Goal: Transaction & Acquisition: Book appointment/travel/reservation

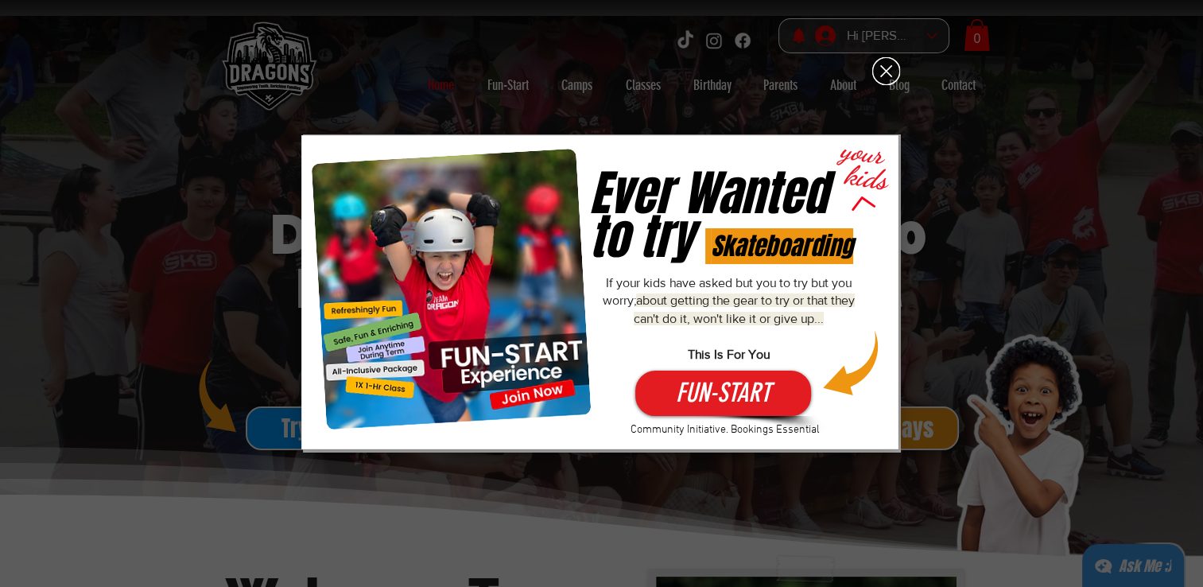
click at [883, 72] on icon "Back to site" at bounding box center [886, 71] width 28 height 28
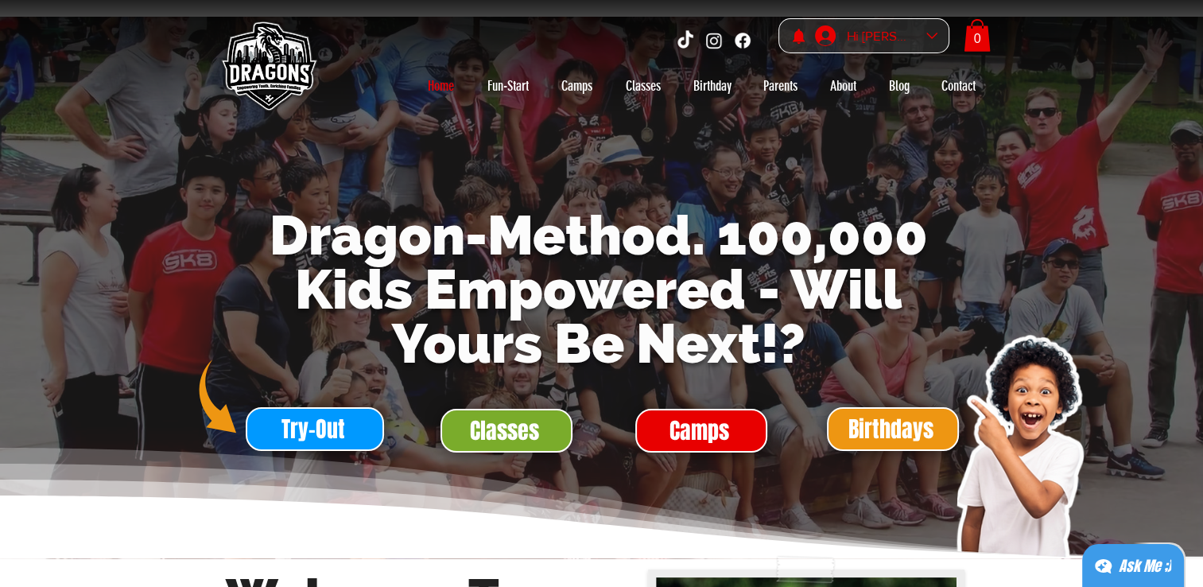
click at [906, 30] on div "Hi [PERSON_NAME]" at bounding box center [881, 36] width 80 height 25
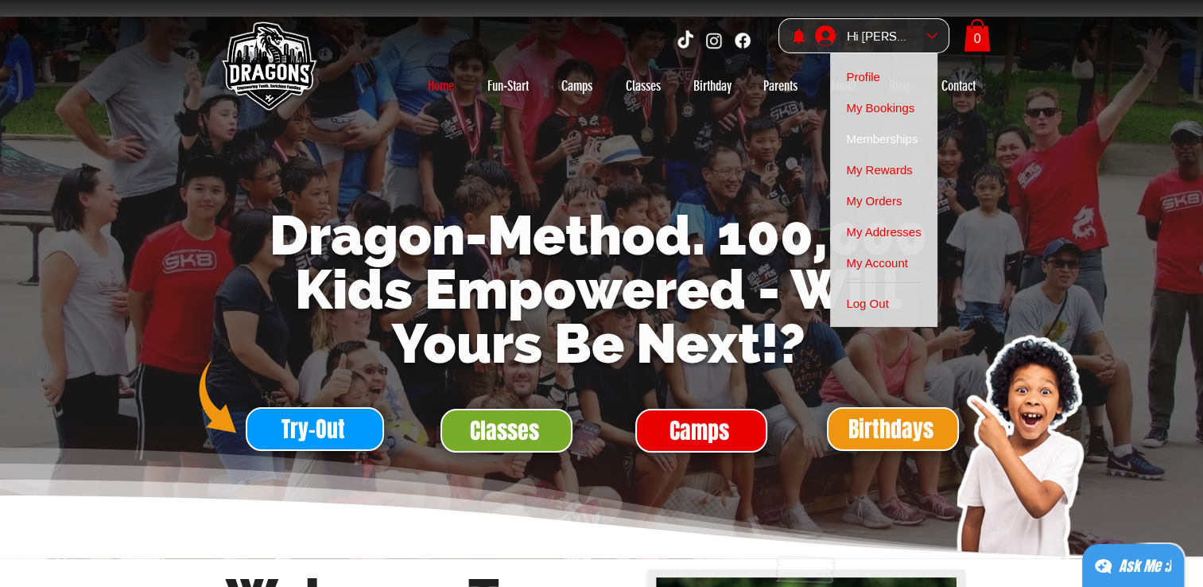
click at [891, 148] on span "Memberships" at bounding box center [882, 138] width 72 height 31
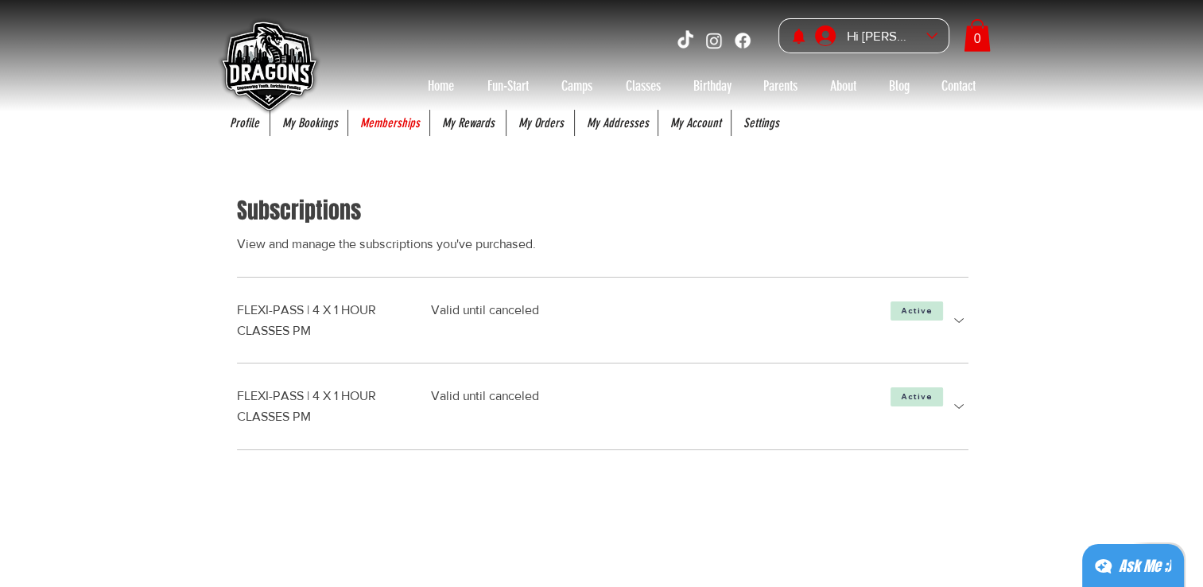
click at [960, 409] on icon "more details" at bounding box center [958, 406] width 19 height 19
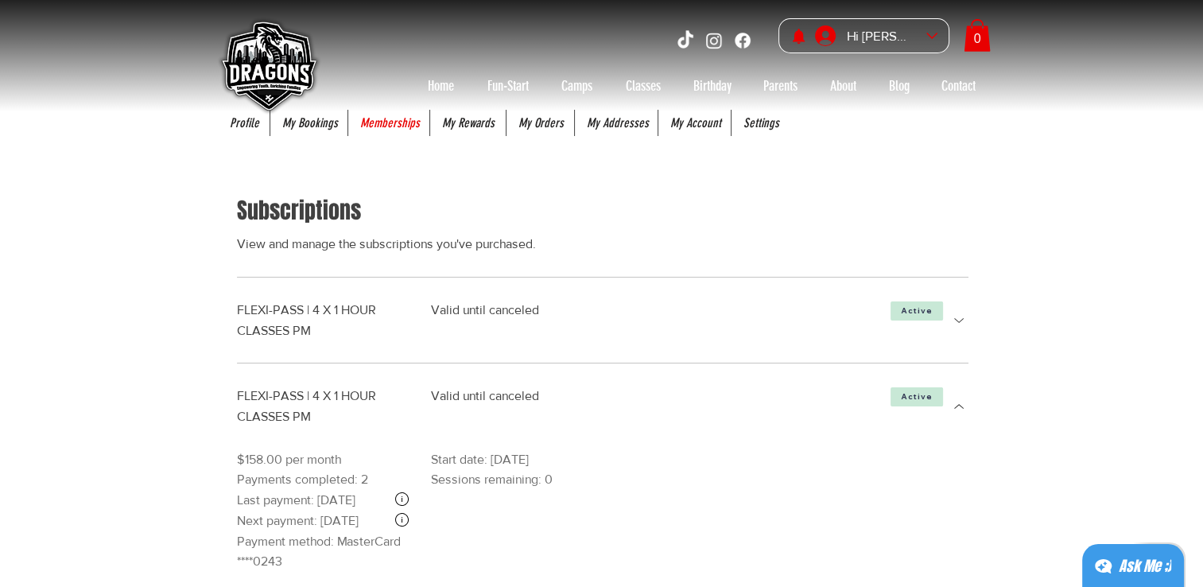
click at [957, 323] on icon "more details" at bounding box center [958, 320] width 19 height 19
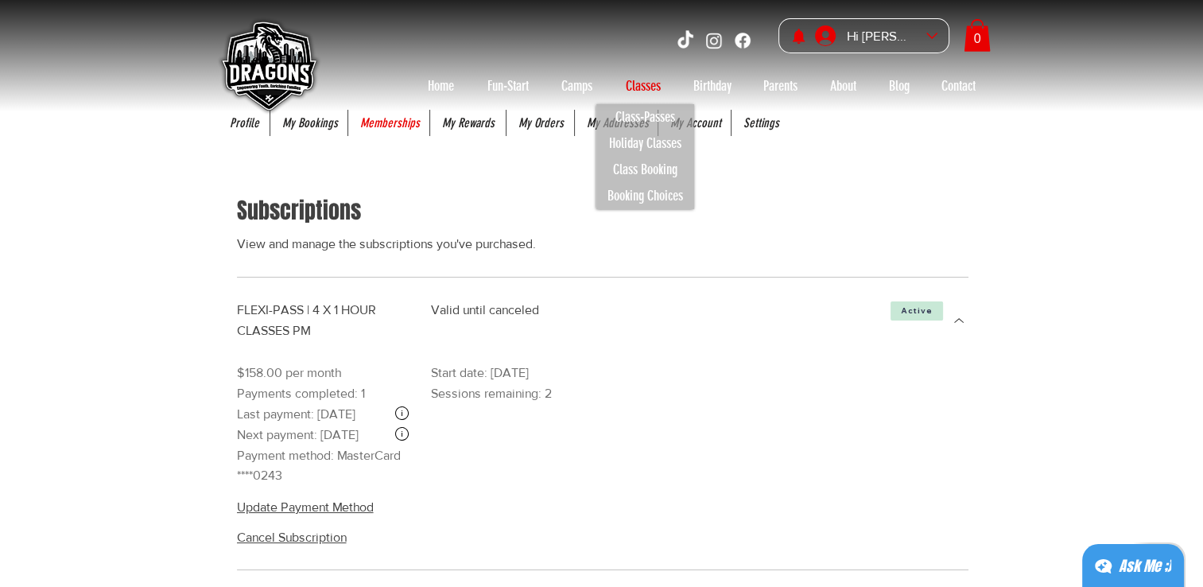
click at [647, 83] on p "Classes" at bounding box center [643, 85] width 51 height 25
click at [650, 173] on p "Class Booking" at bounding box center [645, 170] width 79 height 26
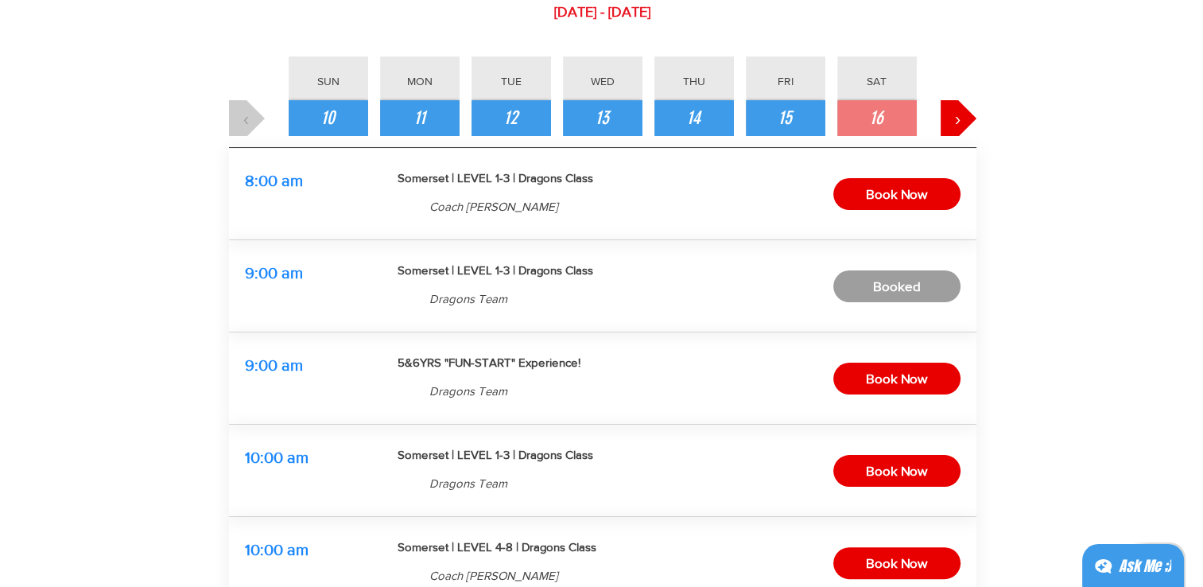
scroll to position [239, 0]
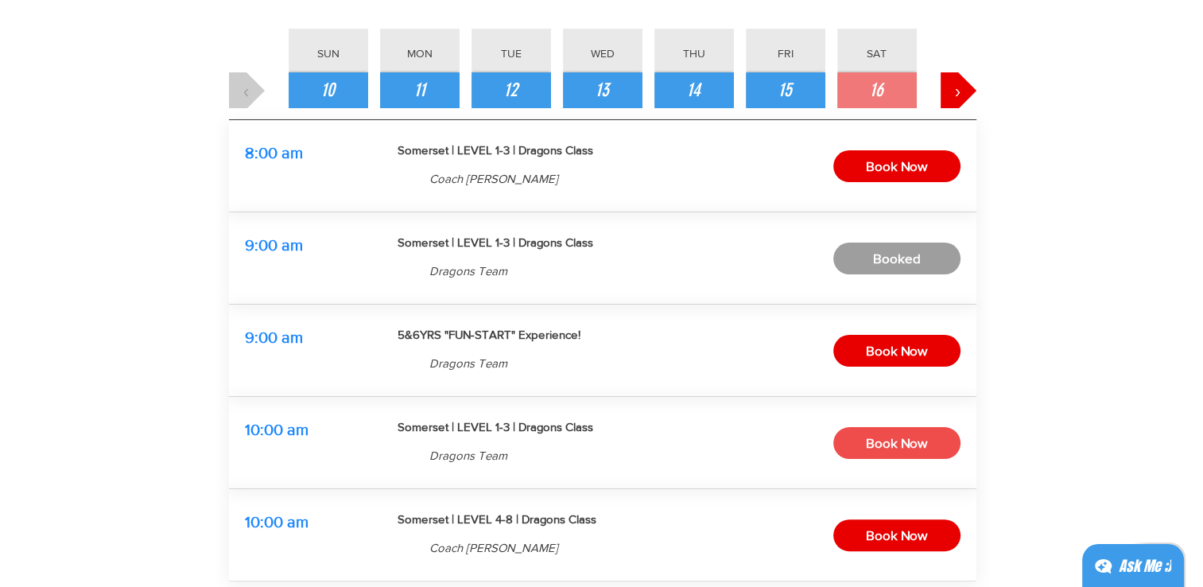
click at [885, 441] on span "Book Now" at bounding box center [896, 443] width 61 height 25
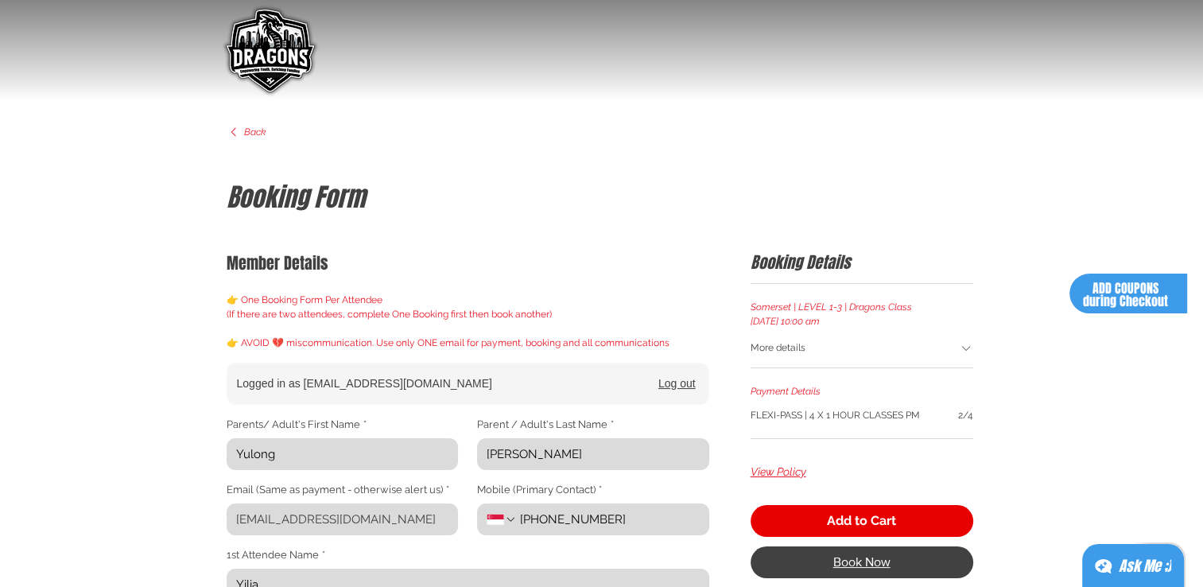
click at [859, 566] on span "Book Now" at bounding box center [861, 562] width 57 height 13
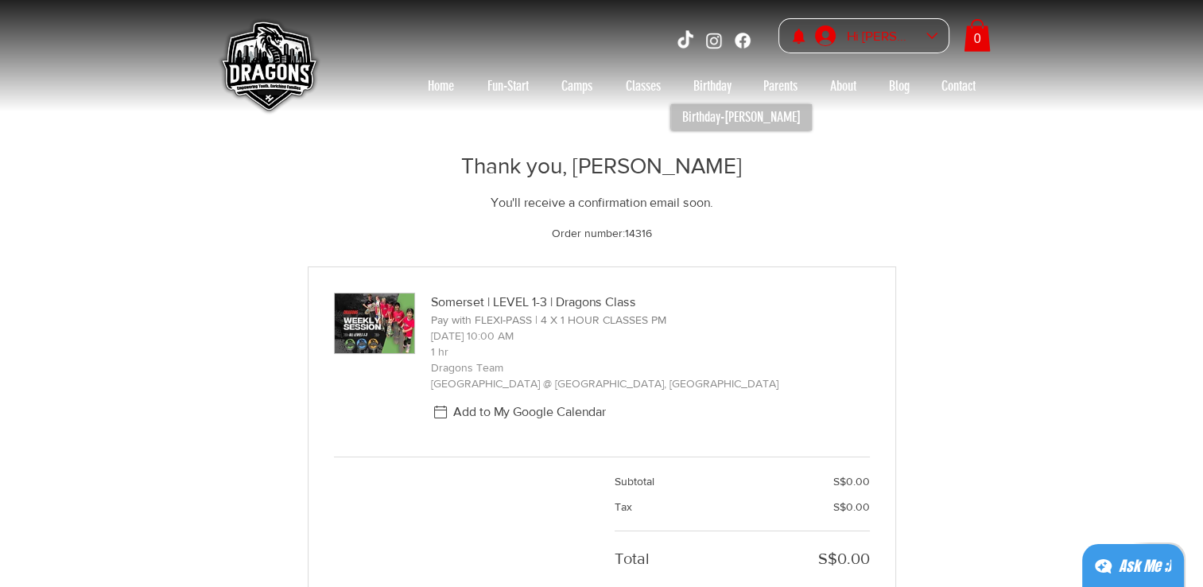
click at [878, 34] on div "Hi [PERSON_NAME]" at bounding box center [881, 36] width 80 height 25
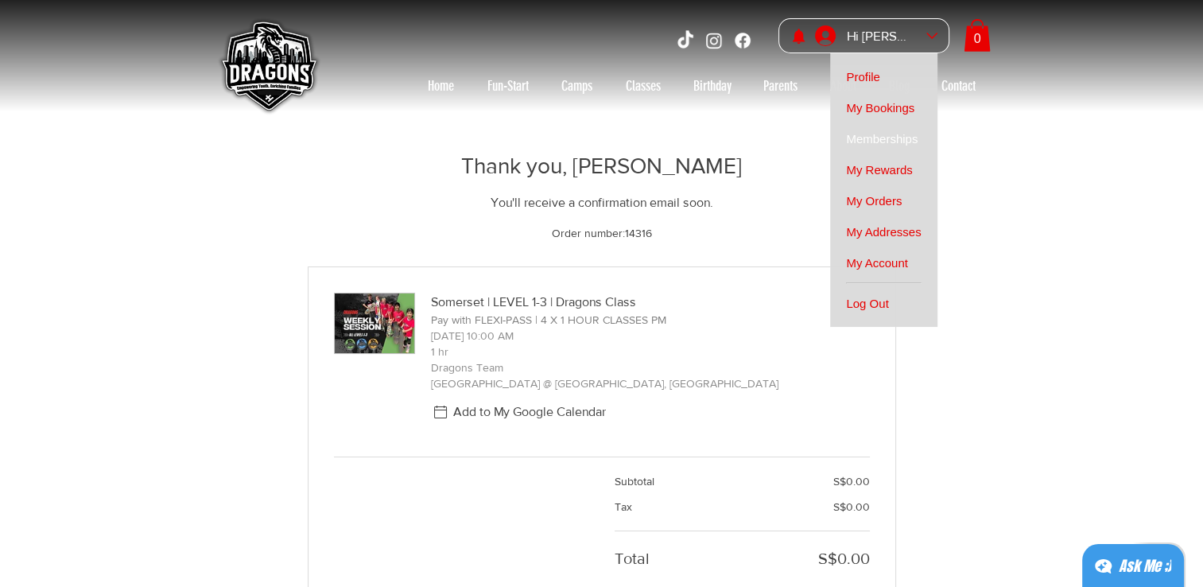
click at [910, 137] on span "Memberships" at bounding box center [882, 138] width 72 height 31
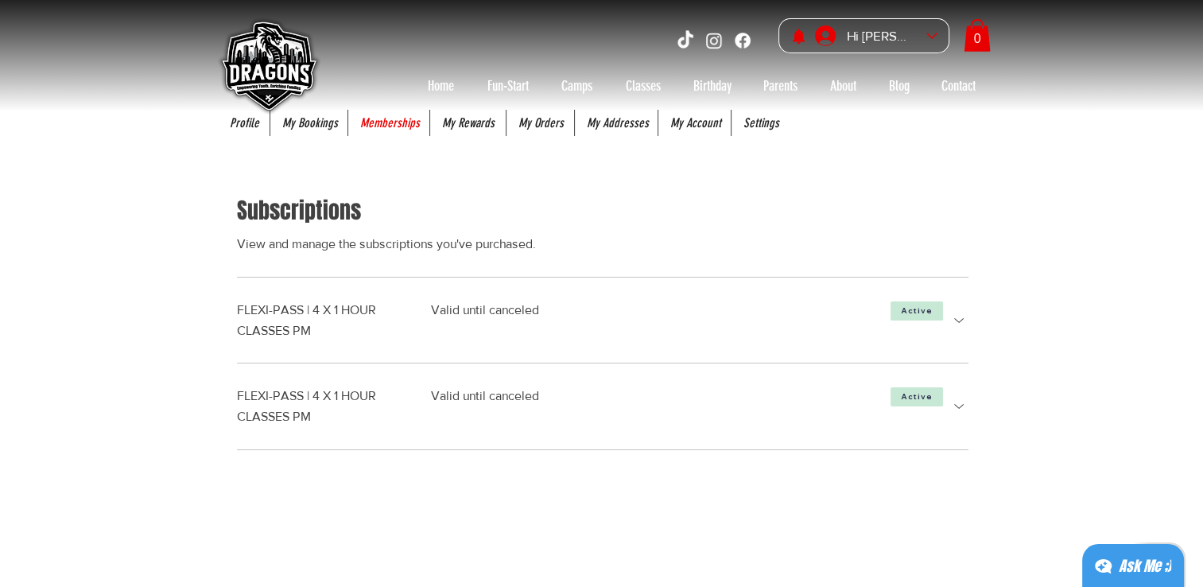
click at [967, 324] on icon "more details" at bounding box center [958, 320] width 19 height 19
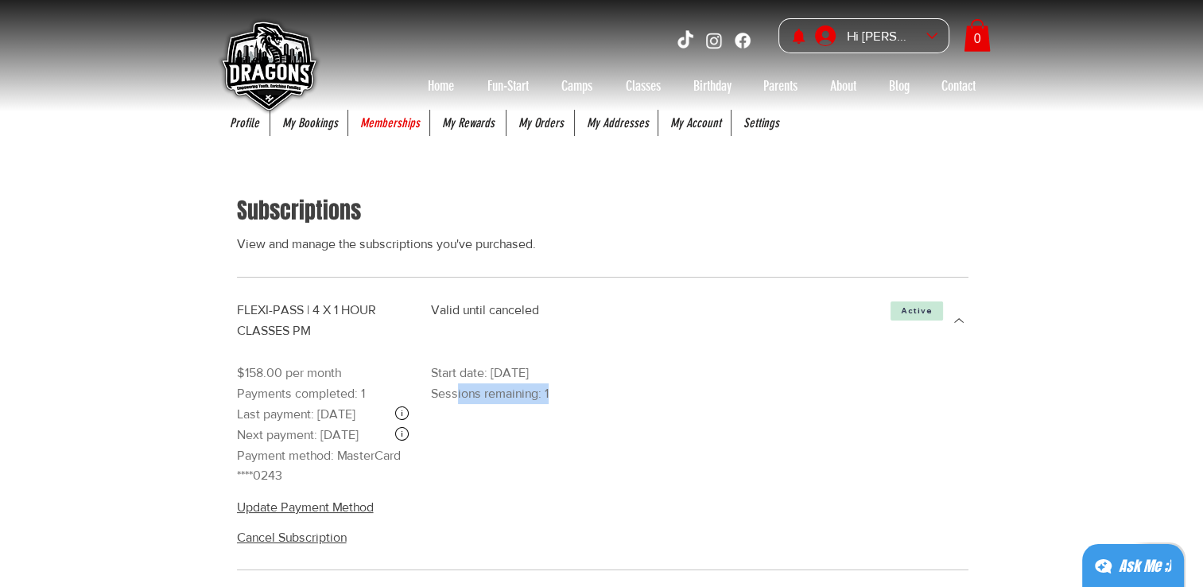
drag, startPoint x: 457, startPoint y: 388, endPoint x: 611, endPoint y: 399, distance: 154.6
click at [611, 399] on div "$158.00 per month Payments completed: 1 Last payment: [DATE] Next payment: [DAT…" at bounding box center [602, 424] width 731 height 122
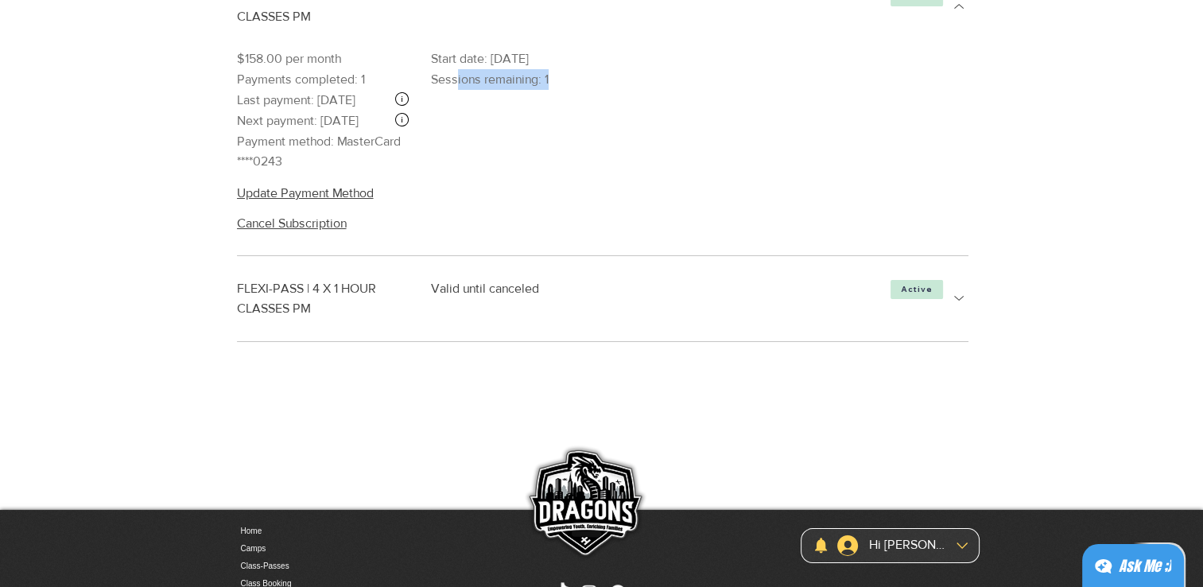
scroll to position [318, 0]
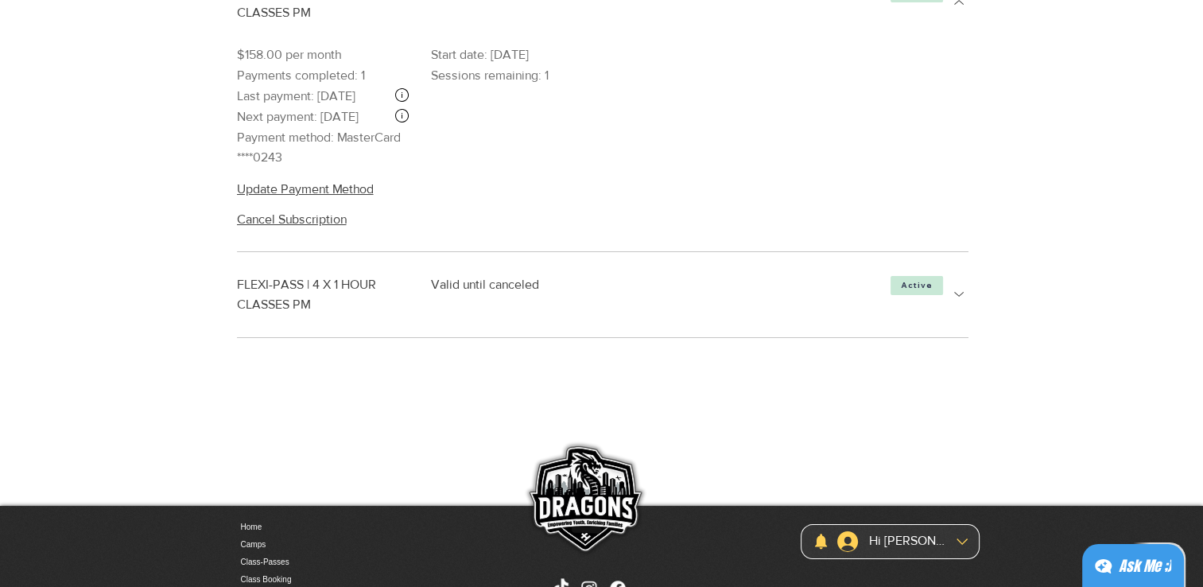
click at [948, 315] on div "Active" at bounding box center [916, 294] width 65 height 41
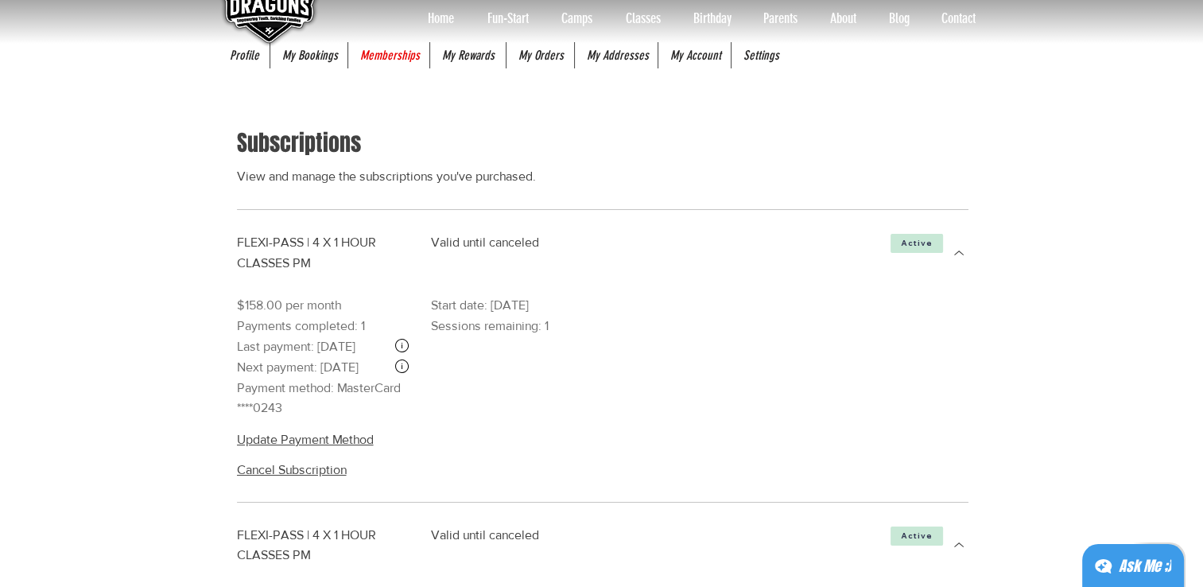
scroll to position [0, 0]
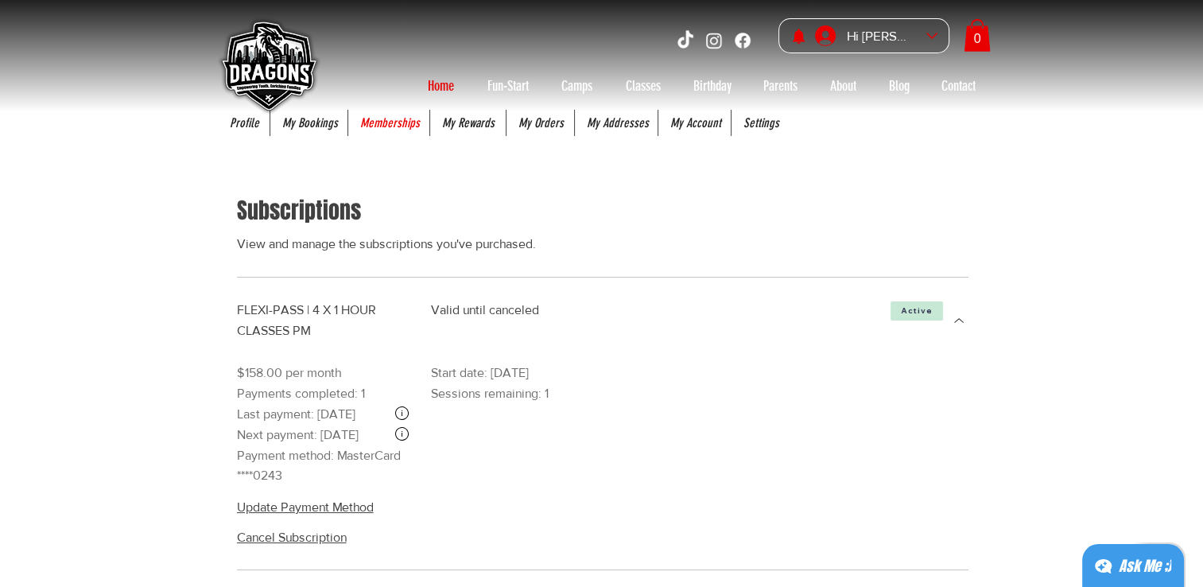
click at [445, 83] on p "Home" at bounding box center [441, 85] width 42 height 25
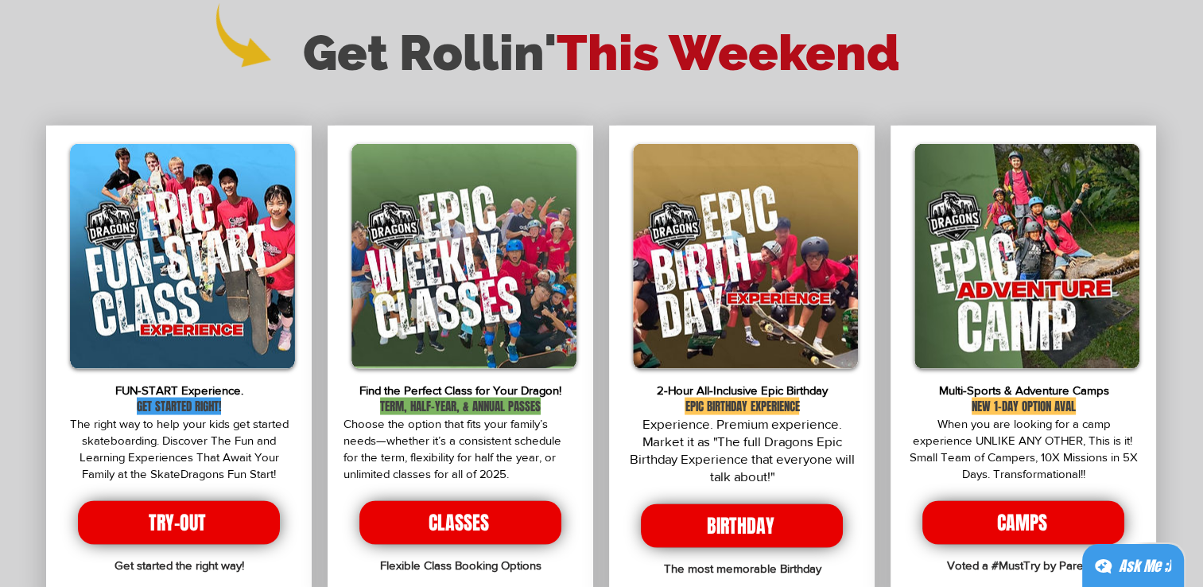
scroll to position [2942, 0]
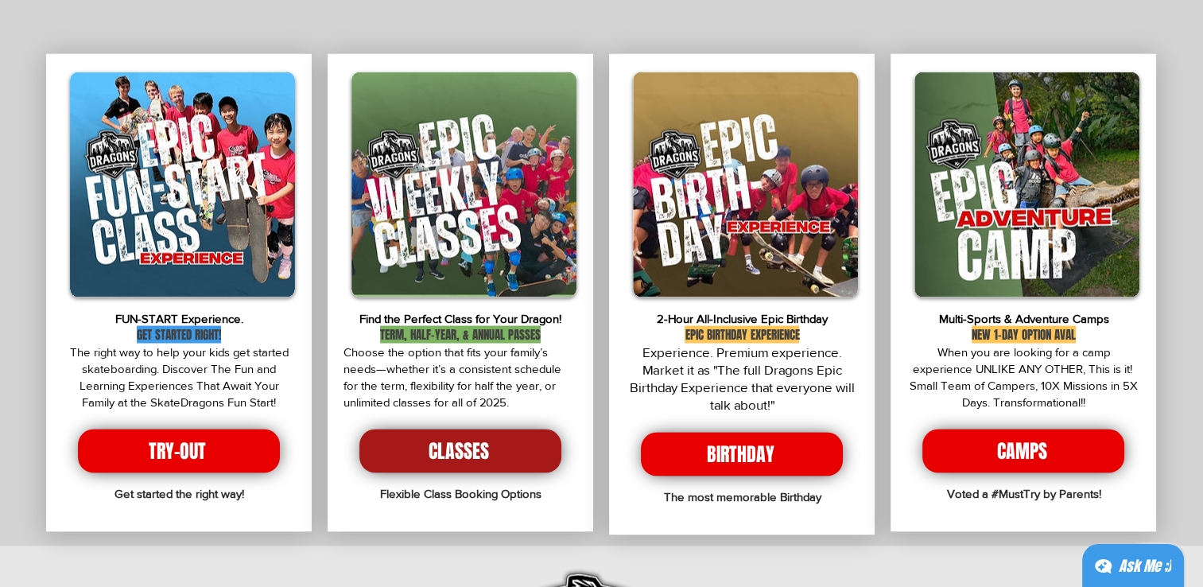
click at [430, 436] on span "CLASSES" at bounding box center [460, 451] width 202 height 44
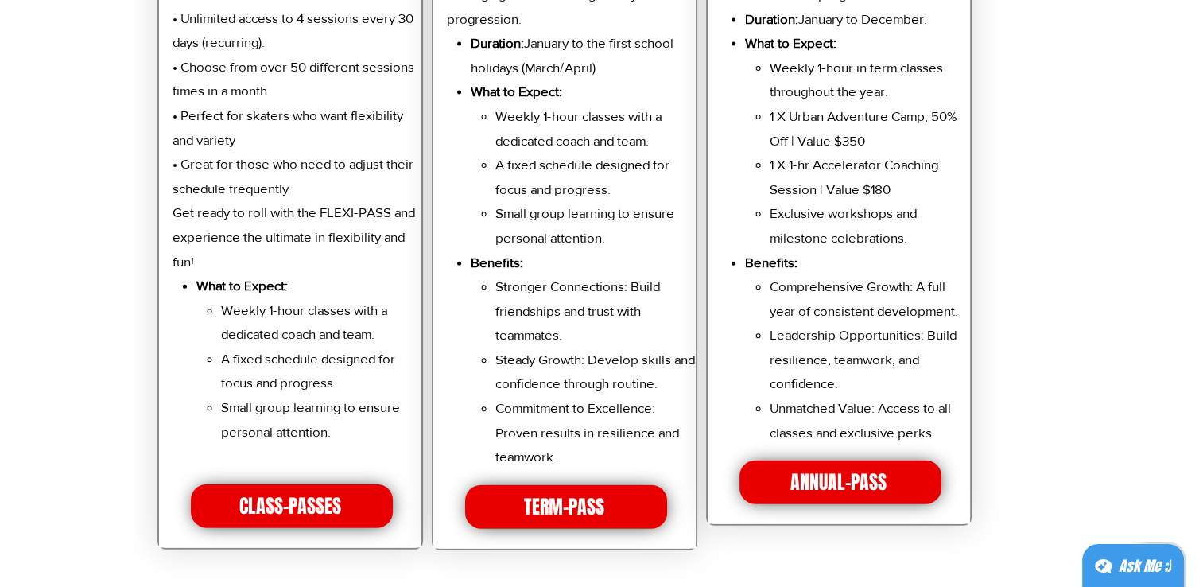
scroll to position [3578, 0]
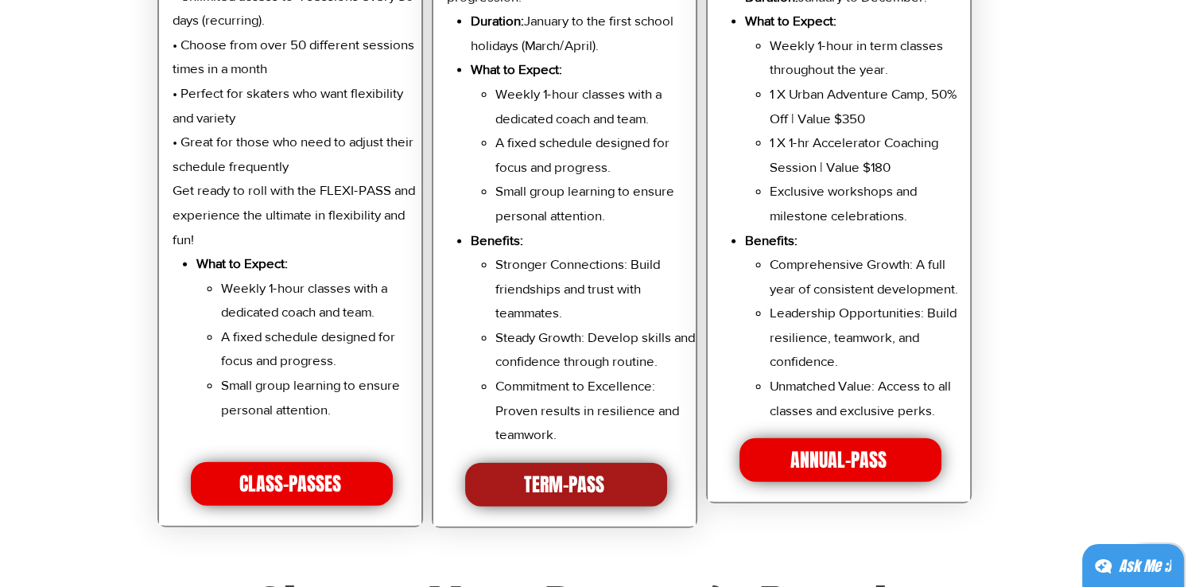
click at [611, 484] on span "TERM-PASS" at bounding box center [566, 485] width 202 height 44
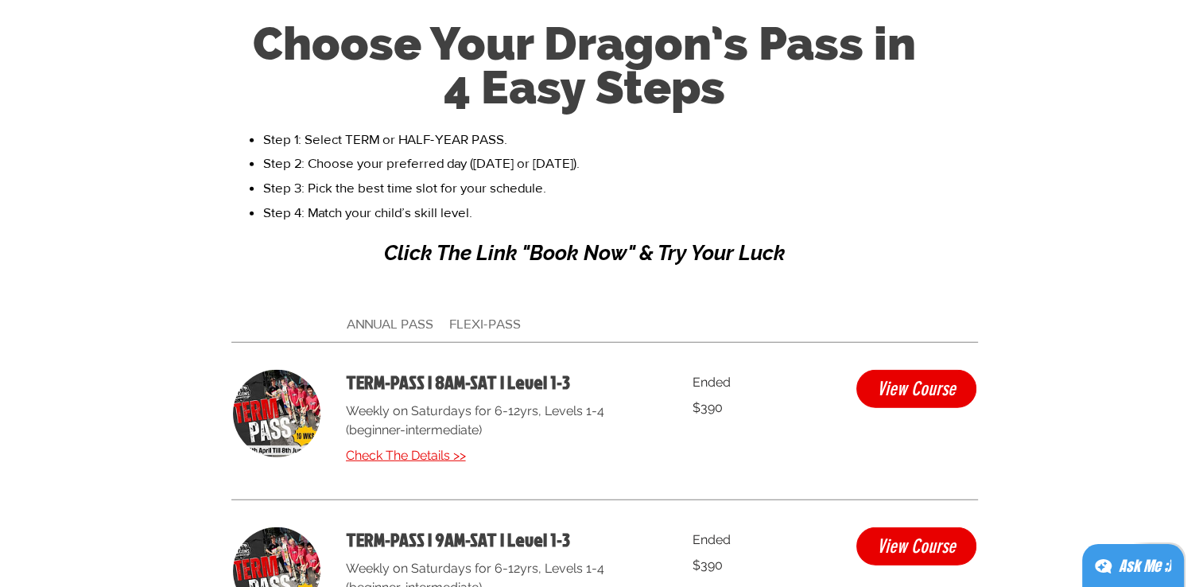
scroll to position [4147, 0]
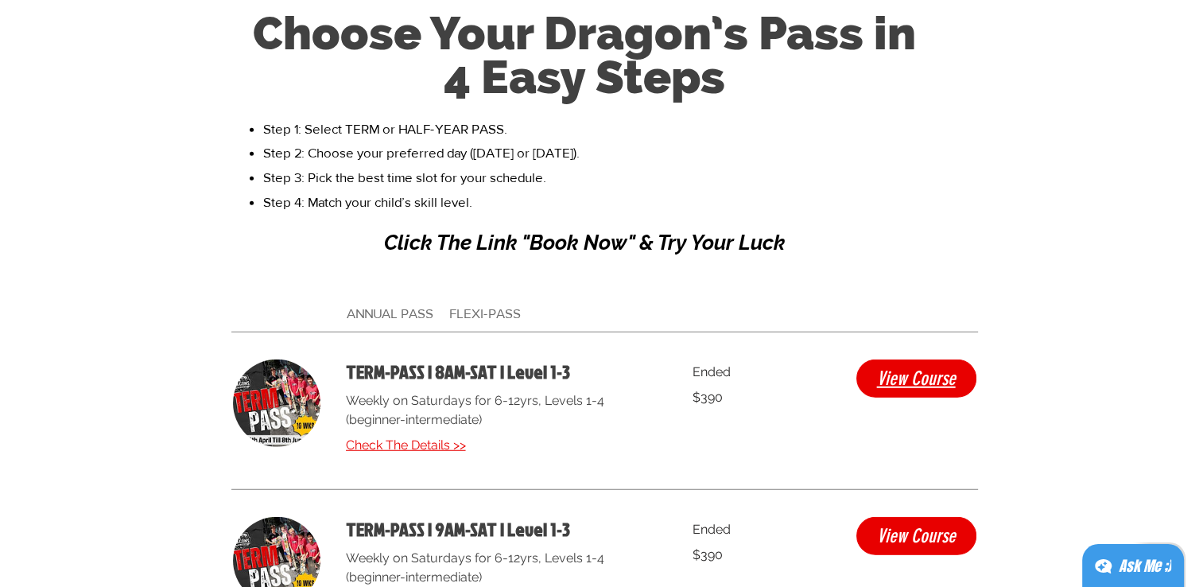
click at [946, 380] on span "View Course" at bounding box center [916, 378] width 79 height 19
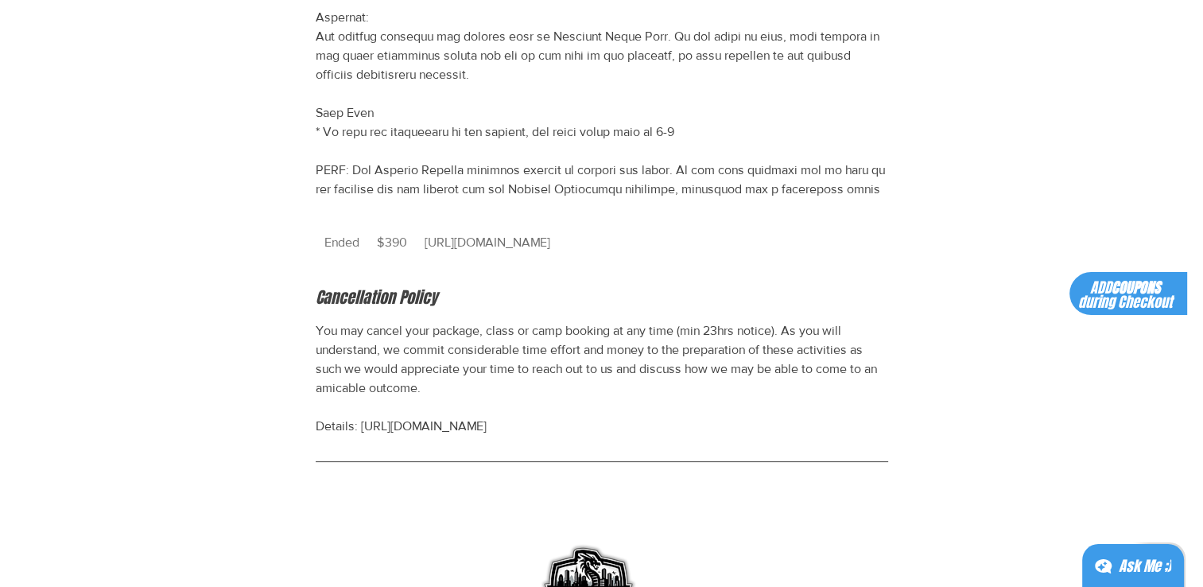
scroll to position [1072, 0]
